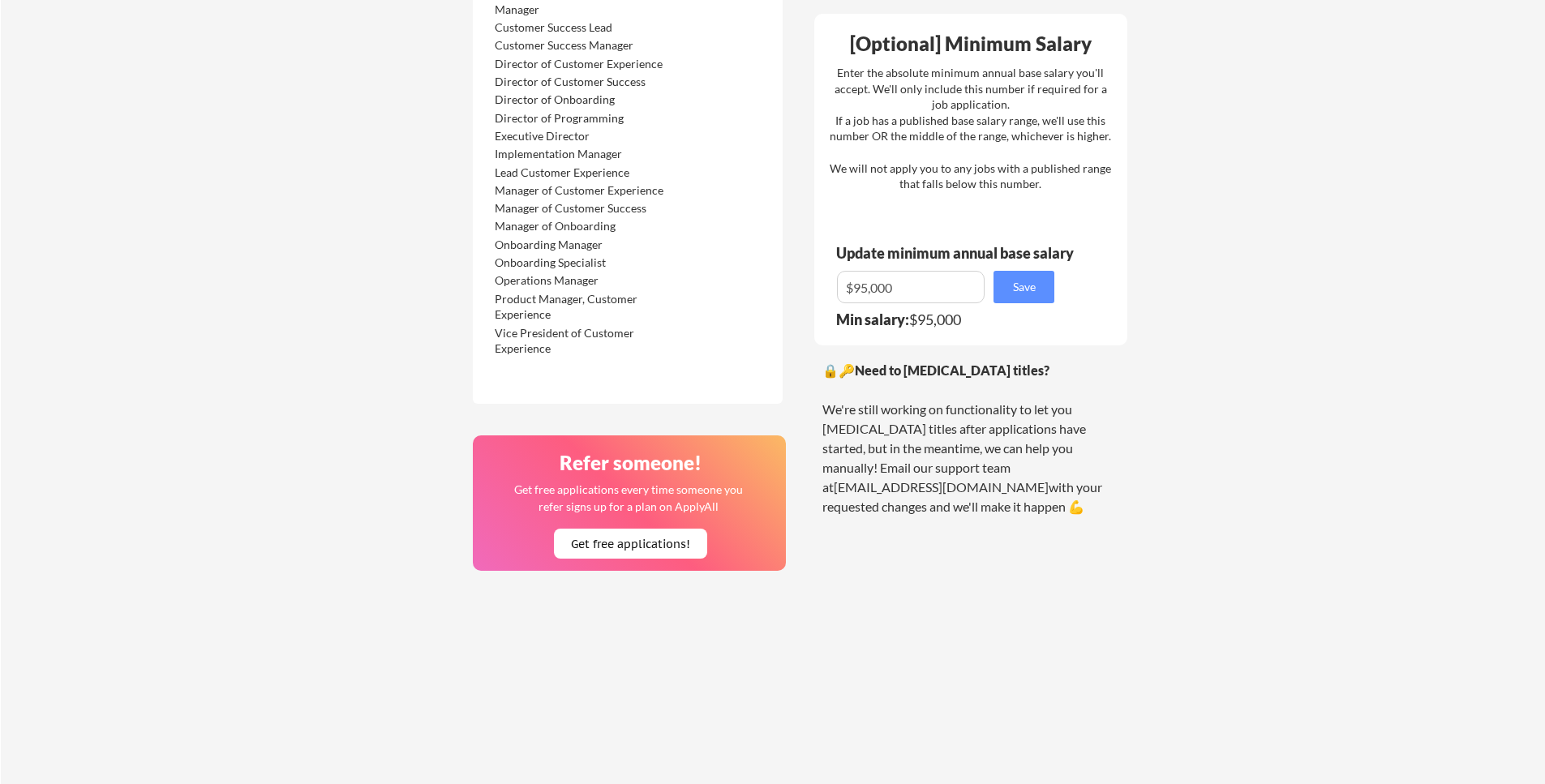
scroll to position [1194, 0]
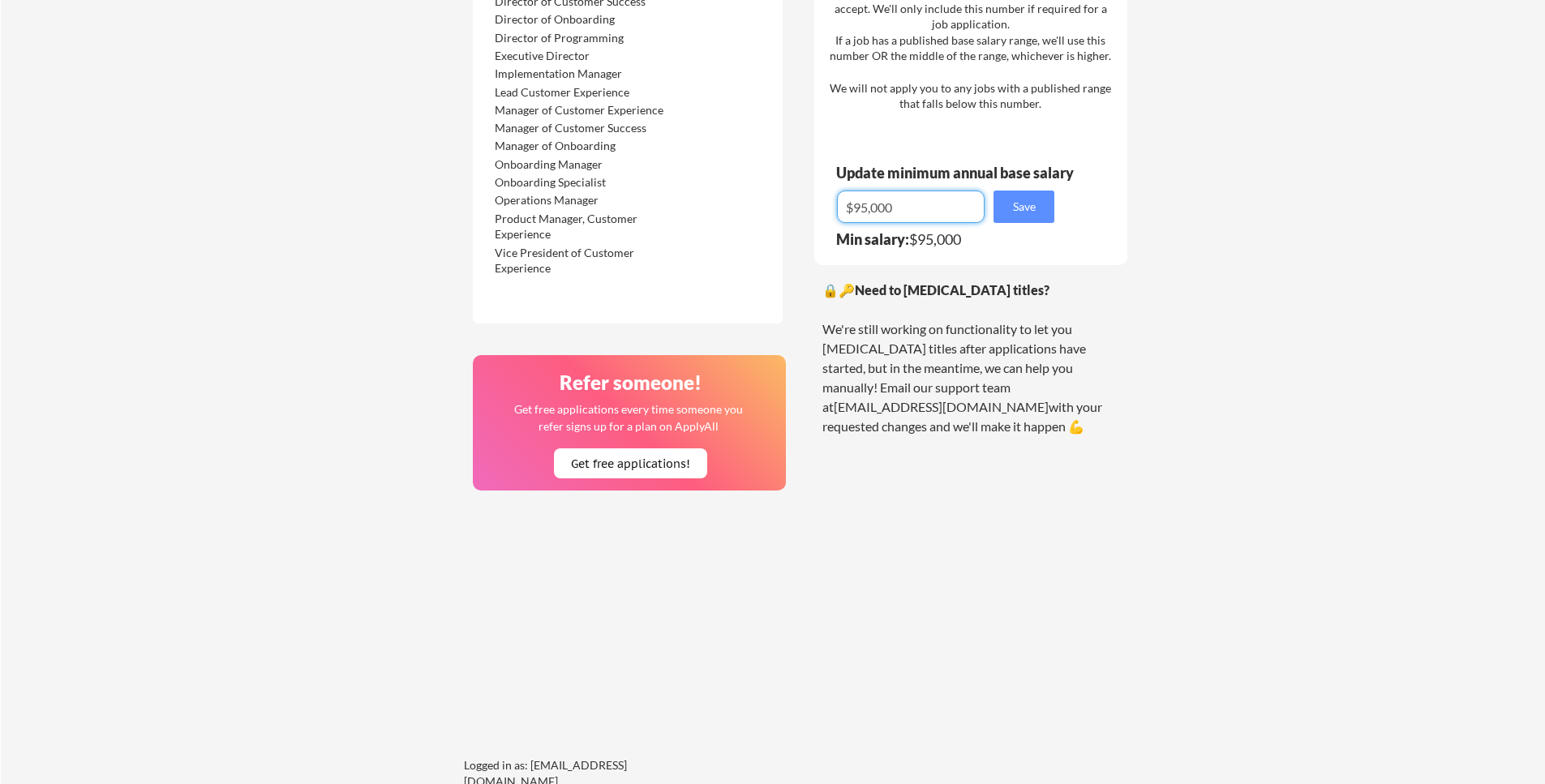
drag, startPoint x: 869, startPoint y: 210, endPoint x: 855, endPoint y: 212, distance: 14.1
click at [855, 212] on input "input" at bounding box center [911, 207] width 148 height 32
type input "$100,000"
click at [1023, 219] on button "Save" at bounding box center [1023, 207] width 61 height 32
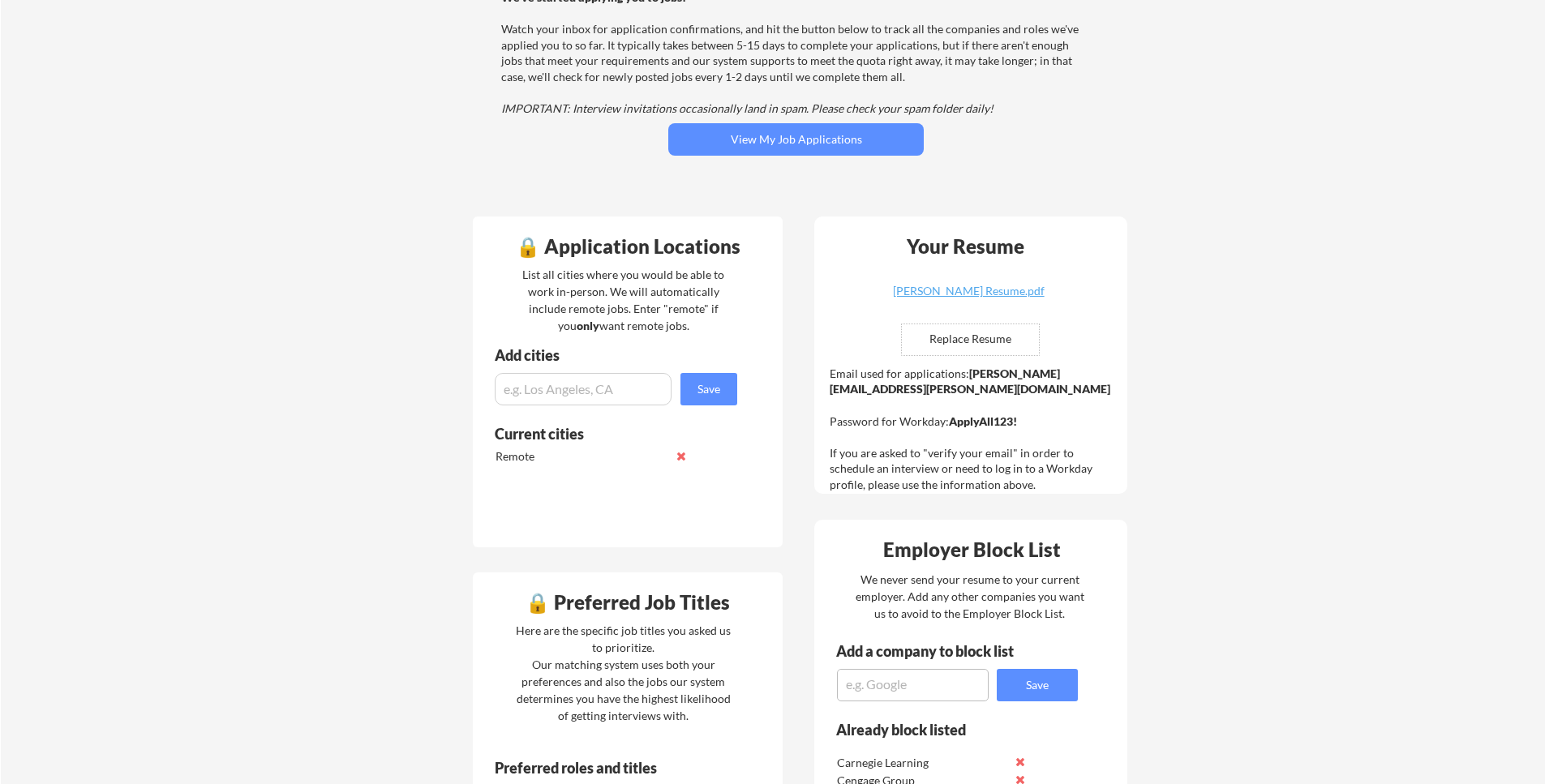
scroll to position [0, 0]
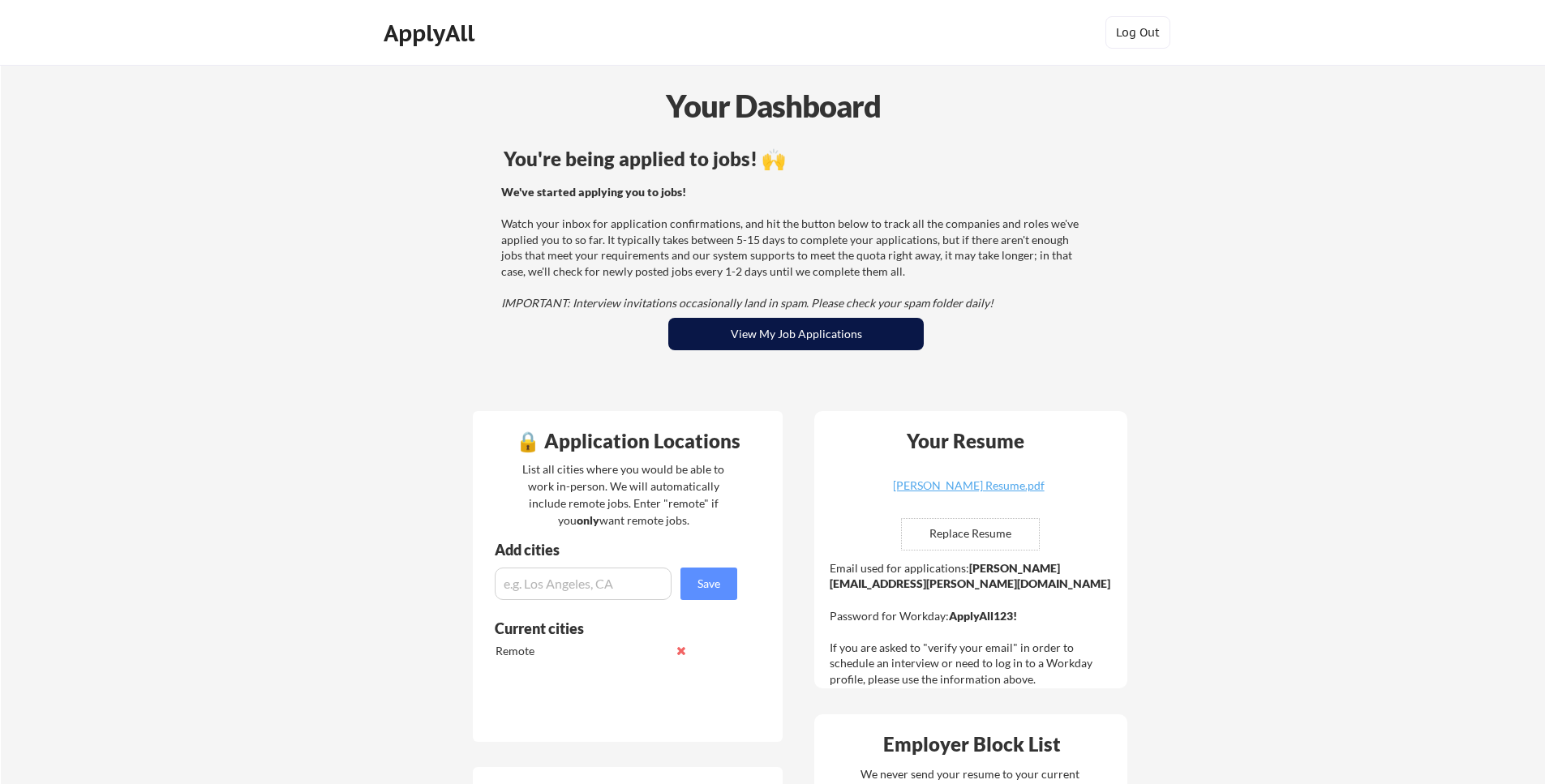
click at [744, 340] on button "View My Job Applications" at bounding box center [796, 334] width 256 height 32
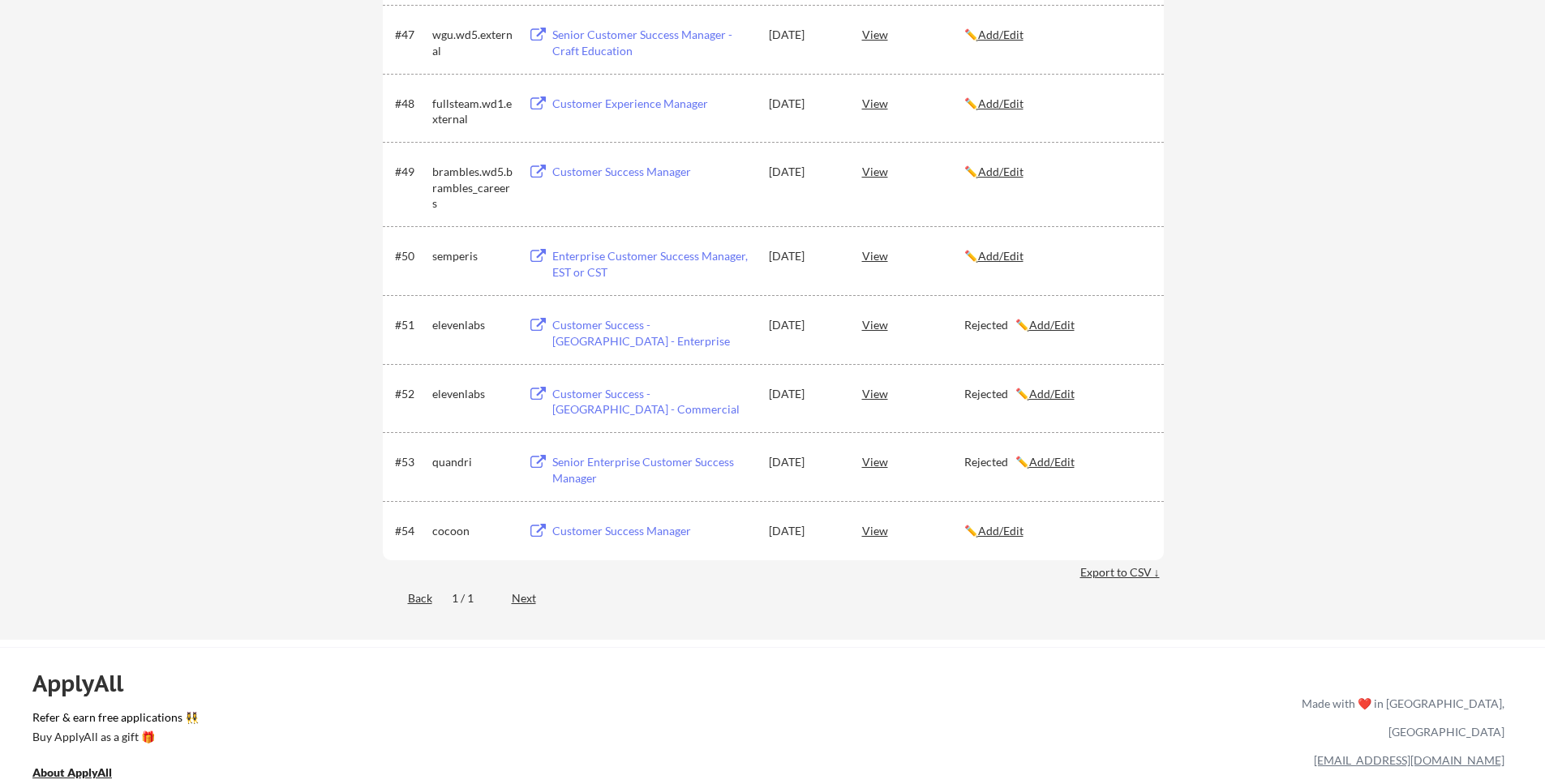
scroll to position [2841, 0]
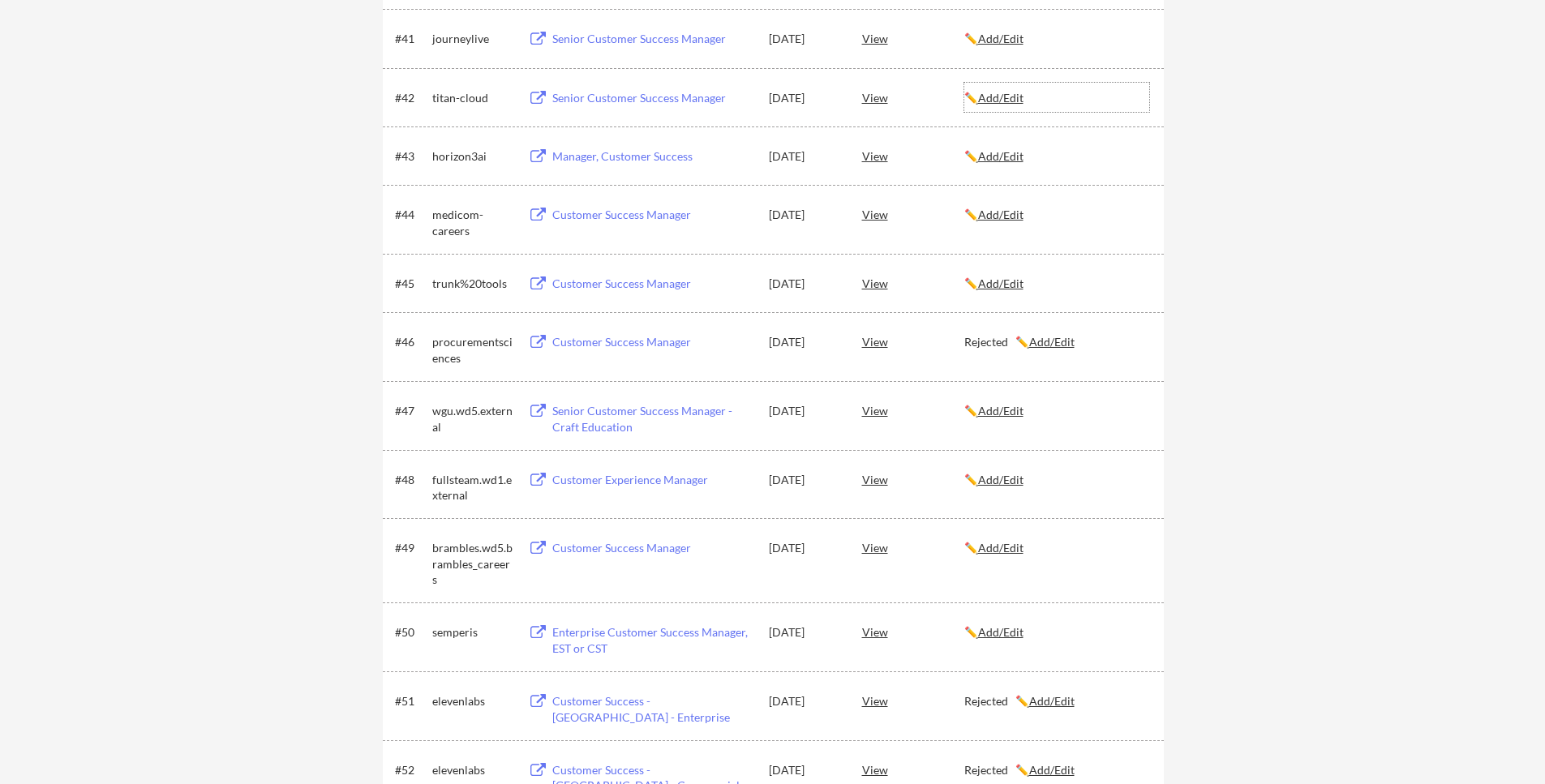
click at [1023, 104] on u "Add/Edit" at bounding box center [1001, 97] width 46 height 14
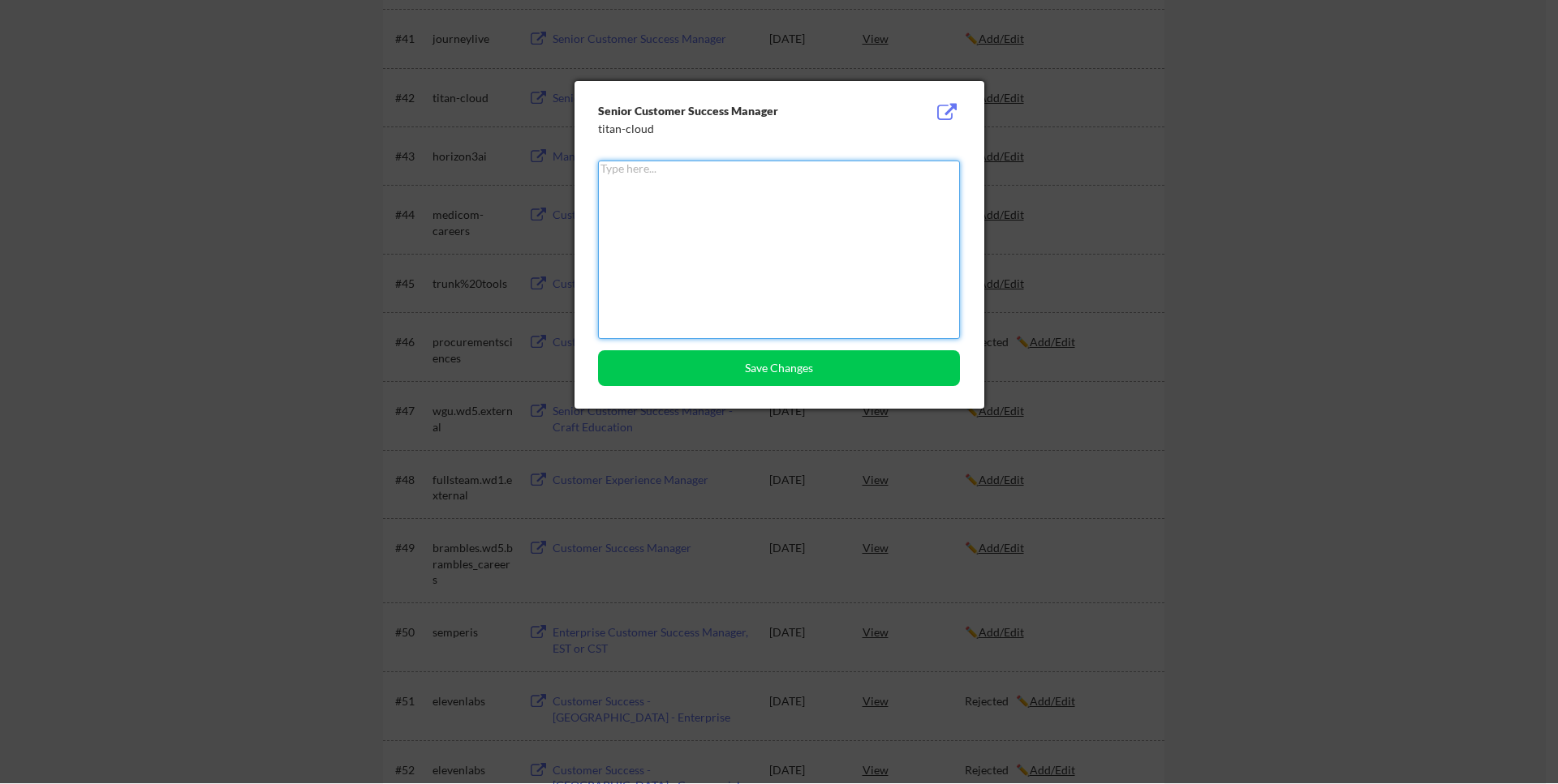
click at [926, 215] on textarea at bounding box center [779, 250] width 362 height 178
type textarea "r"
type textarea "Rejected"
click at [779, 384] on button "Save Changes" at bounding box center [779, 368] width 362 height 36
